Goal: Obtain resource: Download file/media

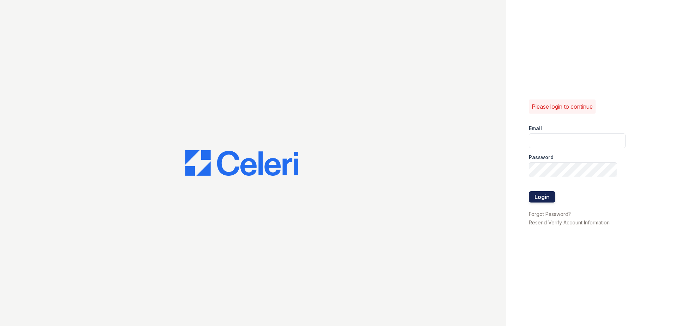
type input "[EMAIL_ADDRESS][DOMAIN_NAME]"
click at [539, 193] on button "Login" at bounding box center [542, 196] width 26 height 11
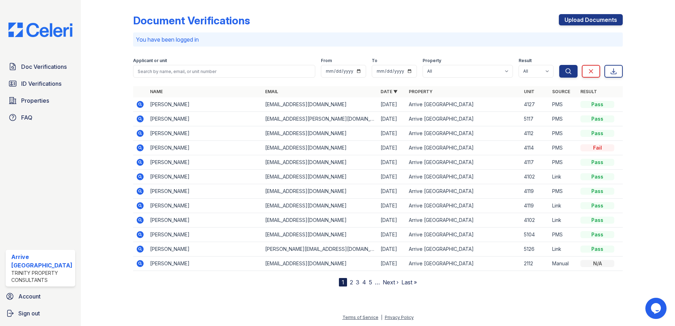
click at [138, 105] on icon at bounding box center [140, 104] width 7 height 7
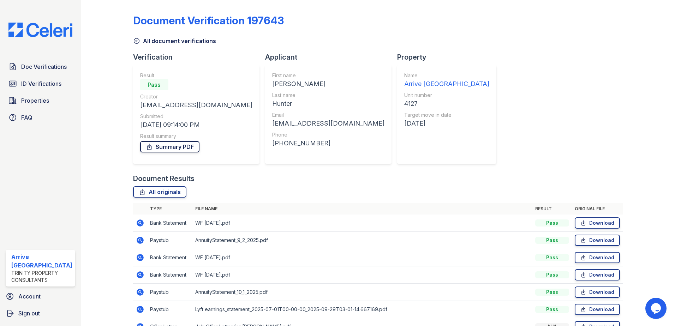
click at [161, 147] on link "Summary PDF" at bounding box center [169, 146] width 59 height 11
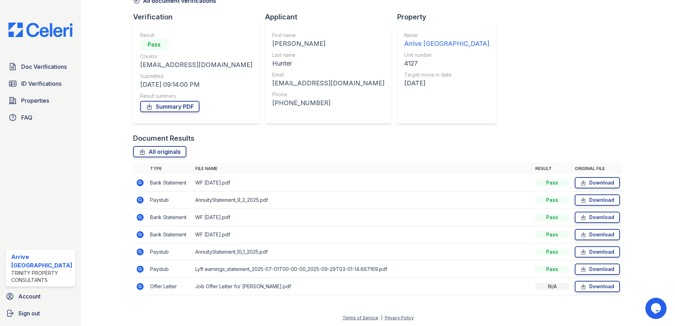
scroll to position [41, 0]
click at [62, 86] on link "ID Verifications" at bounding box center [41, 84] width 70 height 14
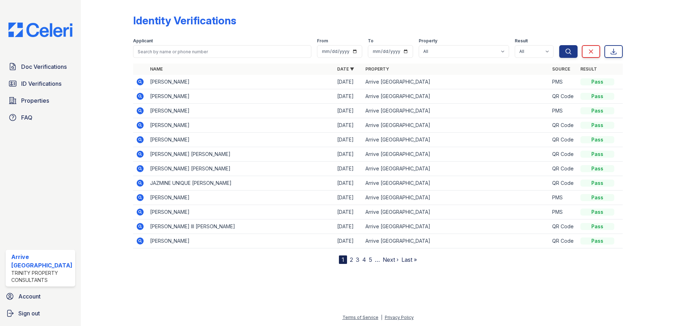
click at [139, 81] on icon at bounding box center [140, 82] width 2 height 2
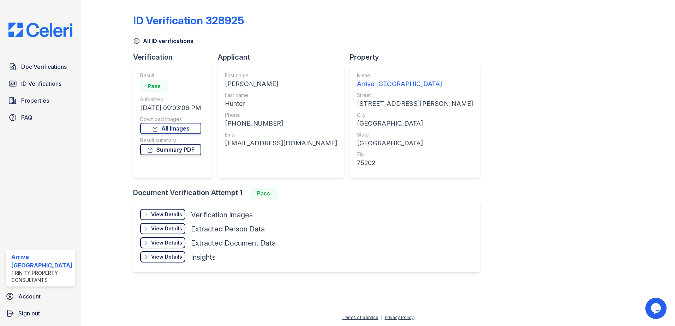
click at [165, 149] on link "Summary PDF" at bounding box center [170, 149] width 61 height 11
